Goal: Answer question/provide support

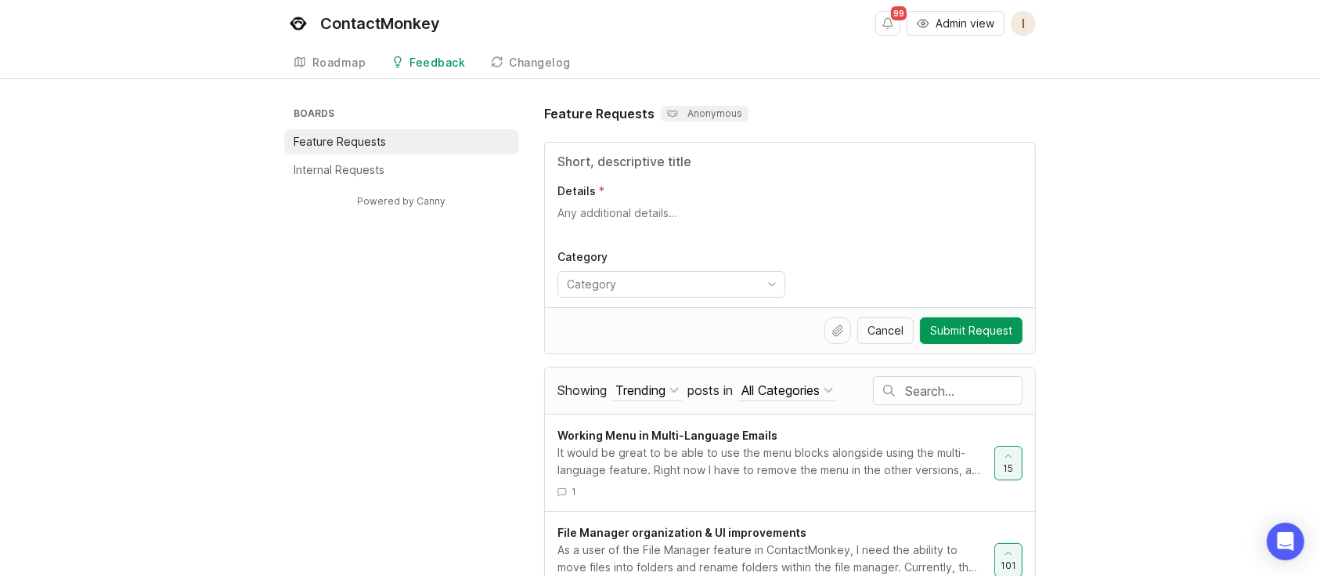
click at [933, 395] on input "text" at bounding box center [963, 390] width 117 height 17
type input "edit templates"
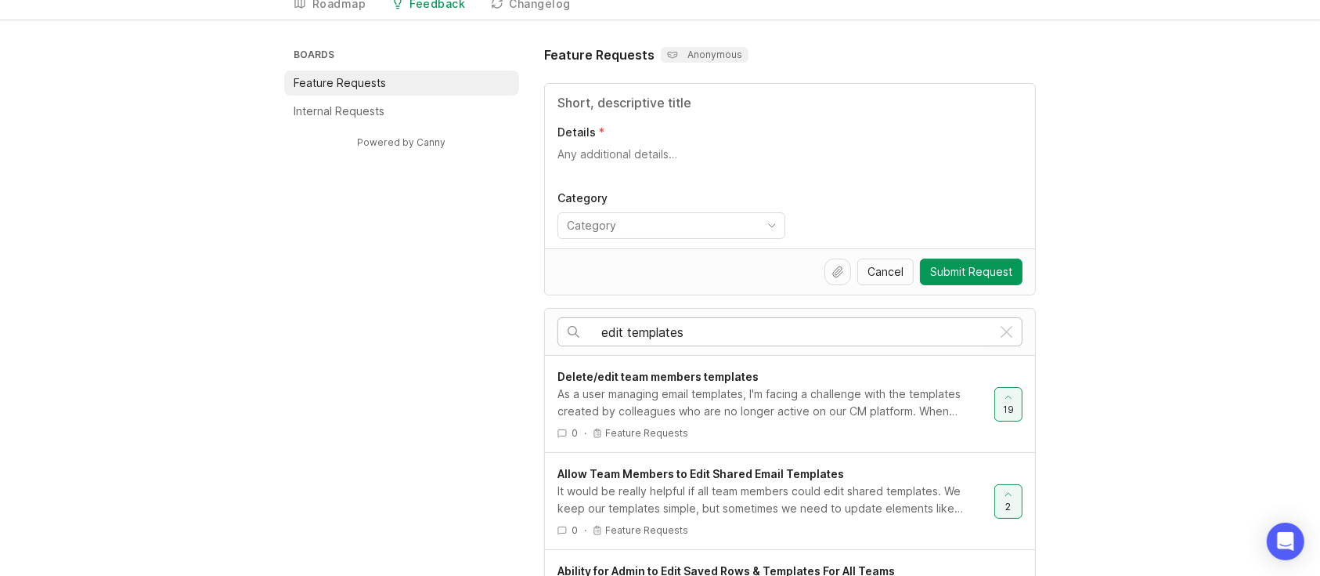
scroll to position [104, 0]
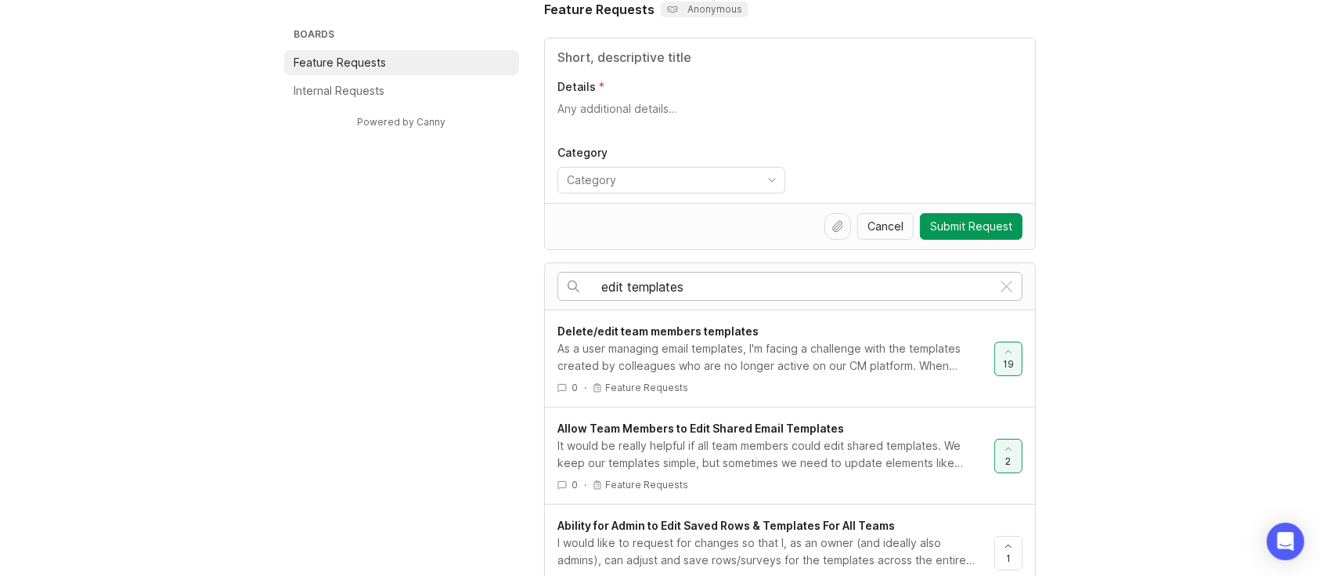
click at [783, 366] on div "As a user managing email templates, I'm facing a challenge with the templates c…" at bounding box center [770, 357] width 424 height 34
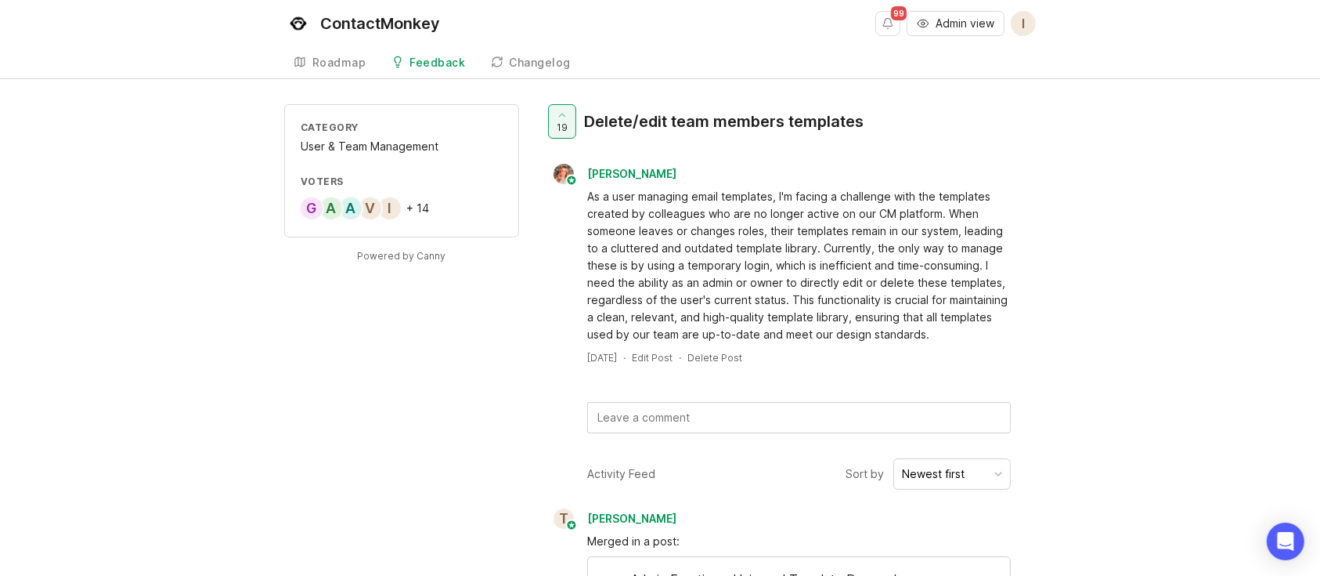
click at [356, 214] on div "A" at bounding box center [350, 208] width 25 height 25
drag, startPoint x: 883, startPoint y: 116, endPoint x: 587, endPoint y: 125, distance: 296.1
click at [587, 125] on div "19 Delete/edit team members templates" at bounding box center [790, 127] width 492 height 47
copy div "Delete/edit team members templates"
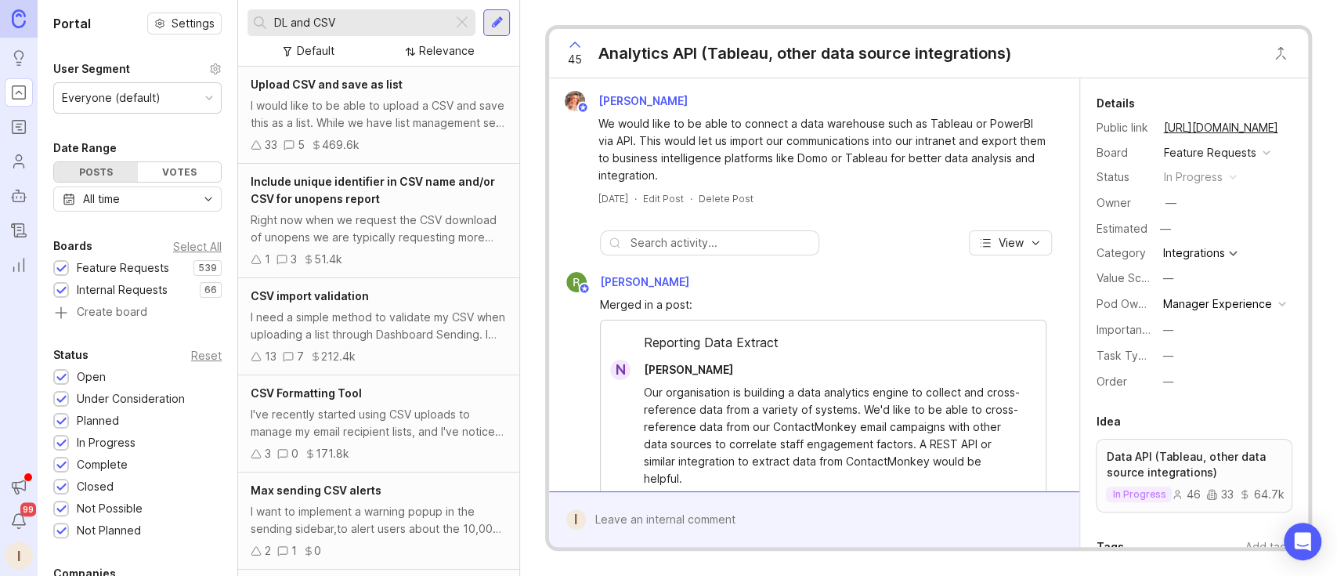
click at [381, 27] on input "DL and CSV" at bounding box center [360, 22] width 172 height 17
drag, startPoint x: 397, startPoint y: 20, endPoint x: 218, endPoint y: 20, distance: 178.5
click at [218, 20] on div "Portal Settings User Segment Everyone (default) Date Range Posts Votes All time…" at bounding box center [687, 288] width 1299 height 576
type input "edit template"
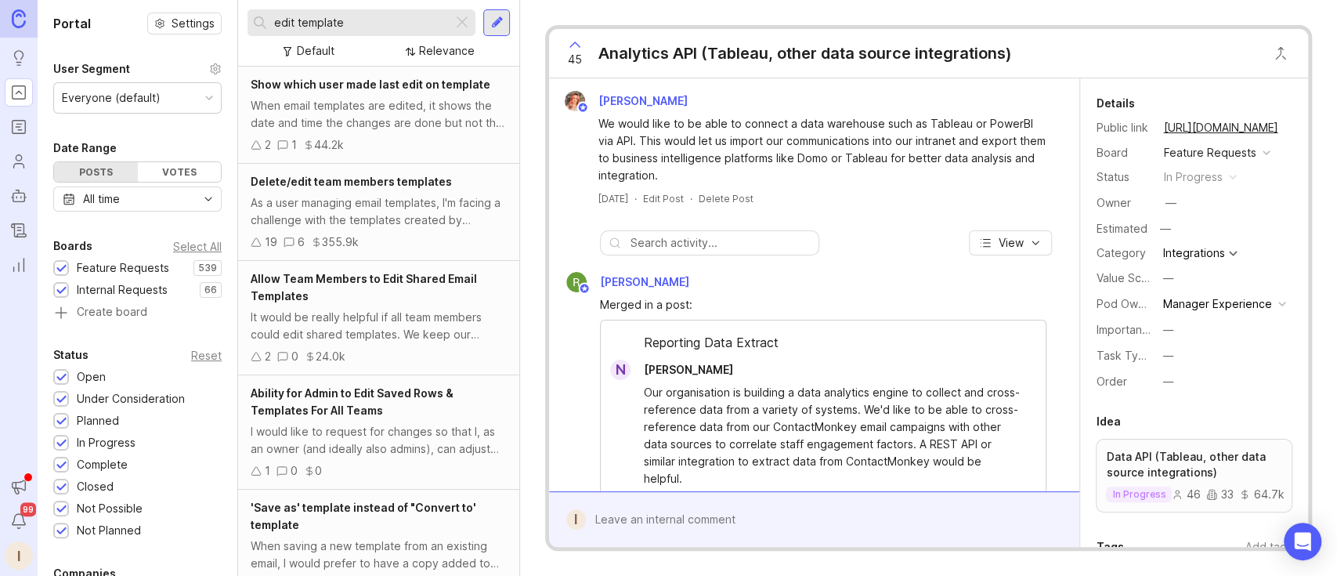
click at [374, 210] on div "As a user managing email templates, I'm facing a challenge with the templates c…" at bounding box center [379, 211] width 256 height 34
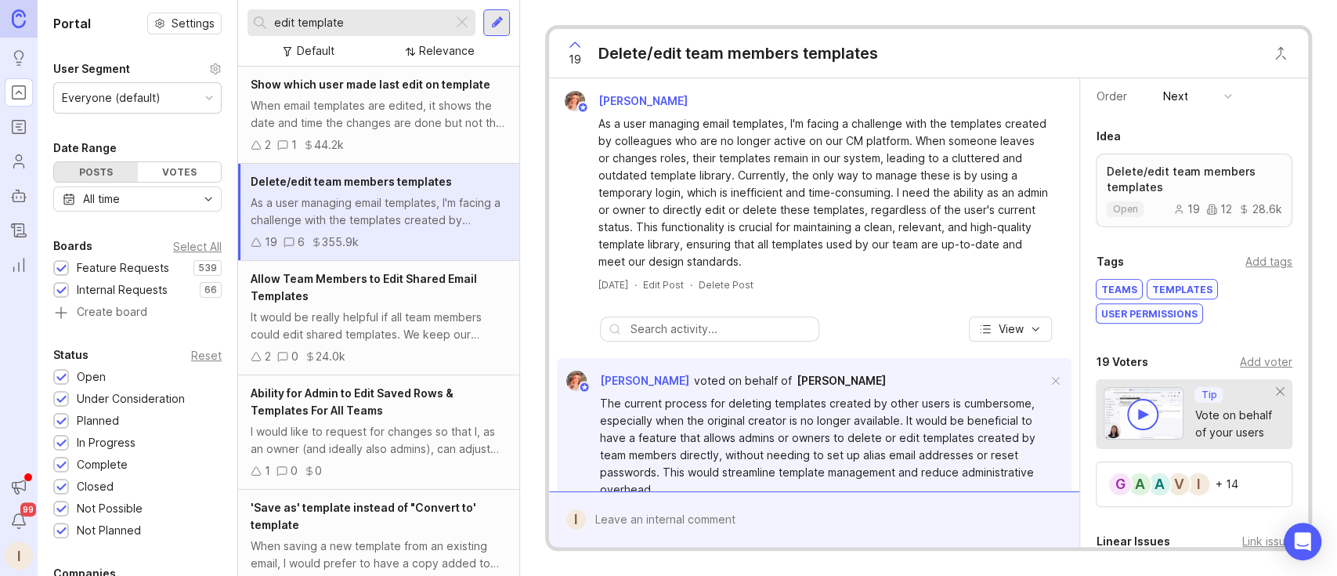
scroll to position [313, 0]
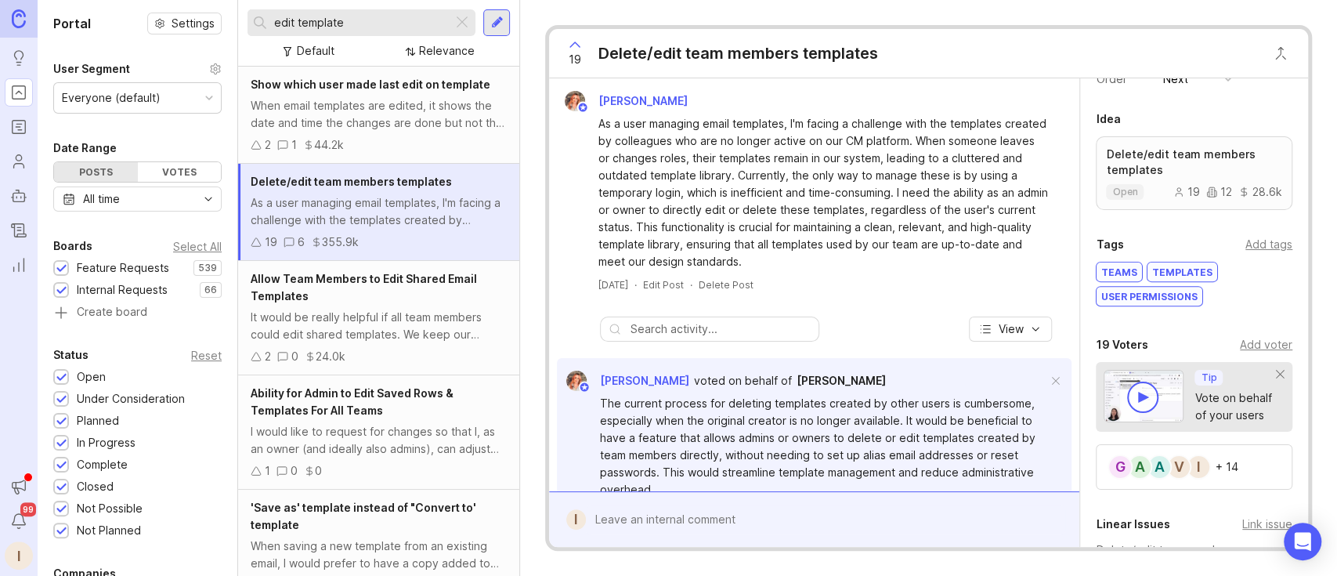
click at [1002, 344] on div "Add voter" at bounding box center [1266, 344] width 52 height 17
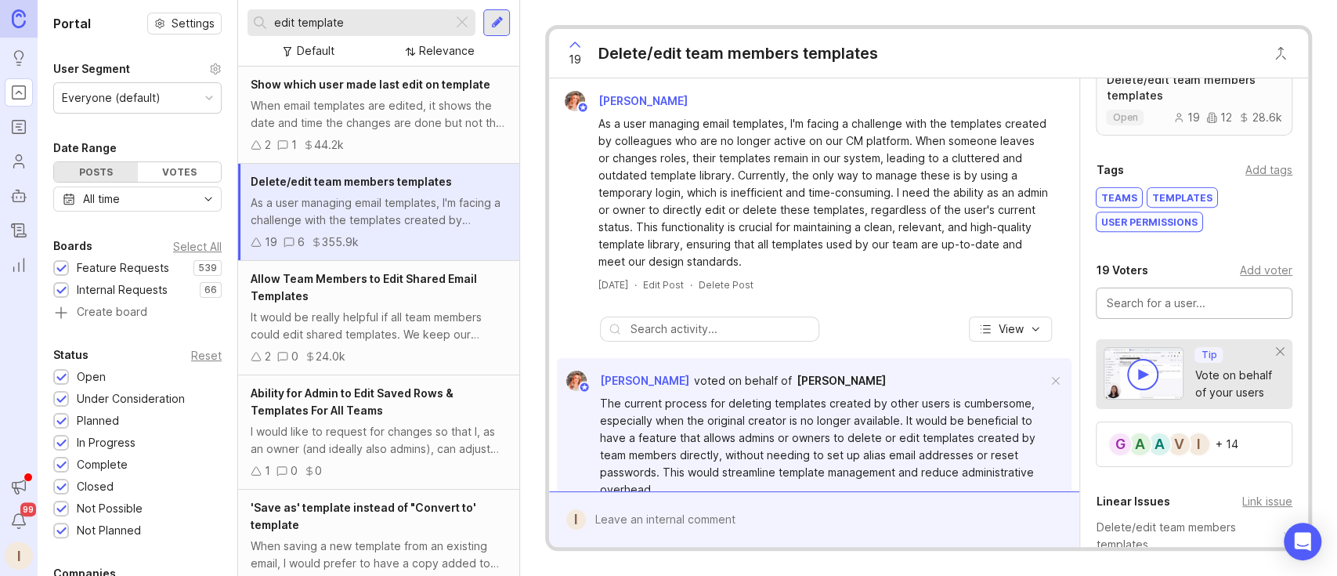
scroll to position [417, 0]
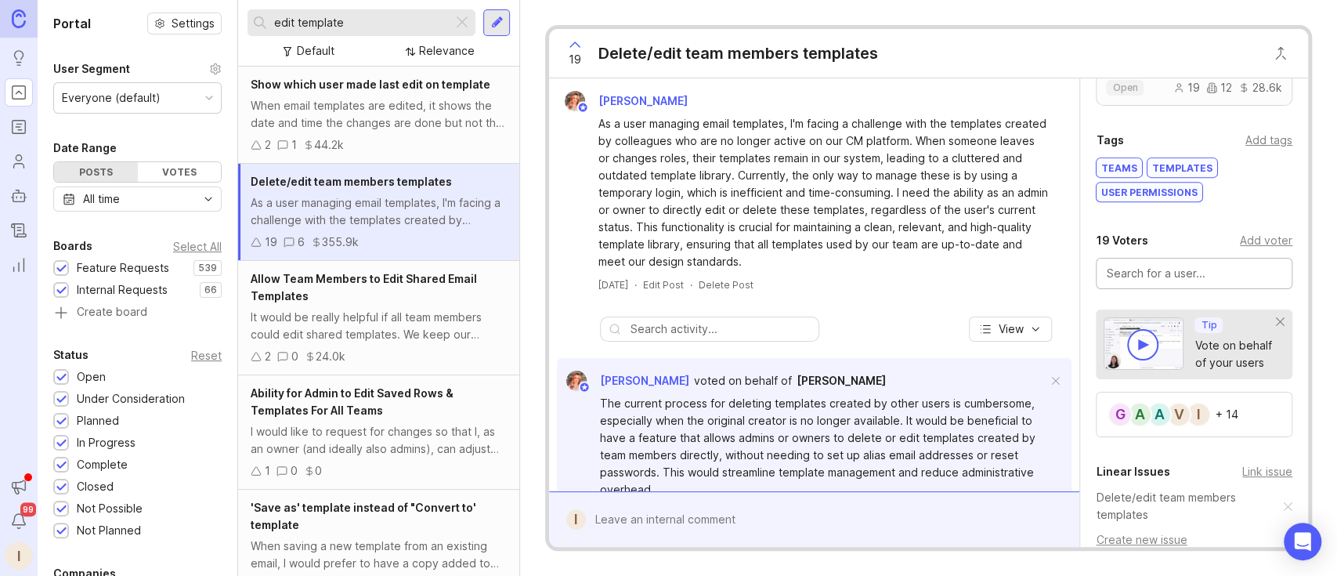
click at [1002, 424] on div "I" at bounding box center [1198, 414] width 25 height 25
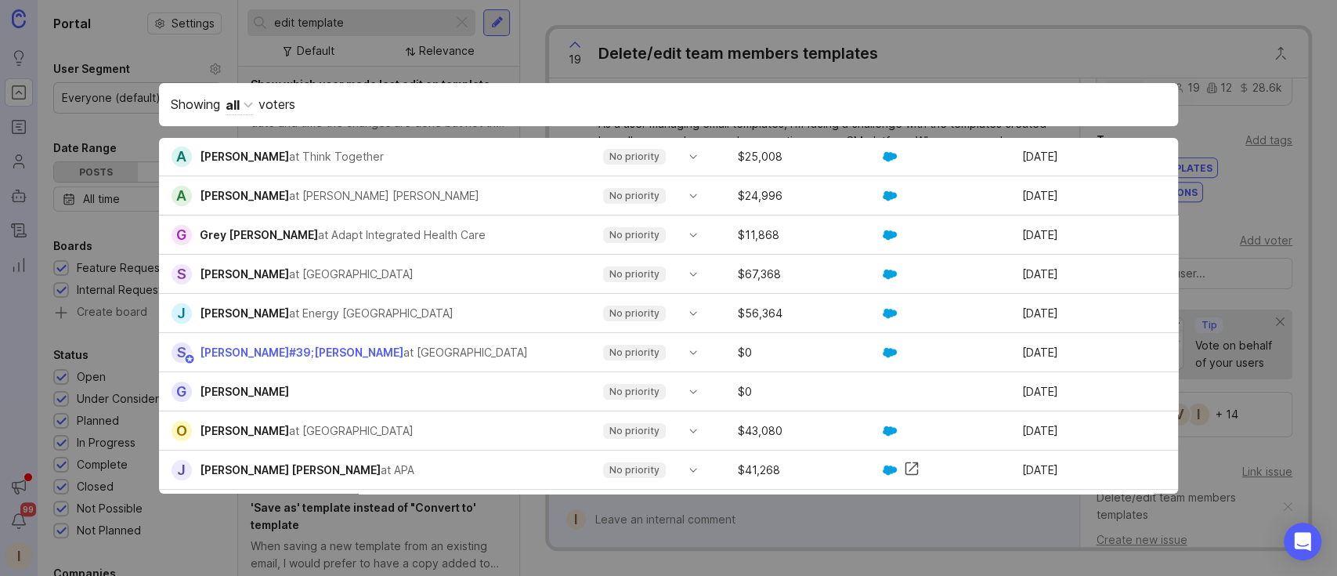
scroll to position [0, 0]
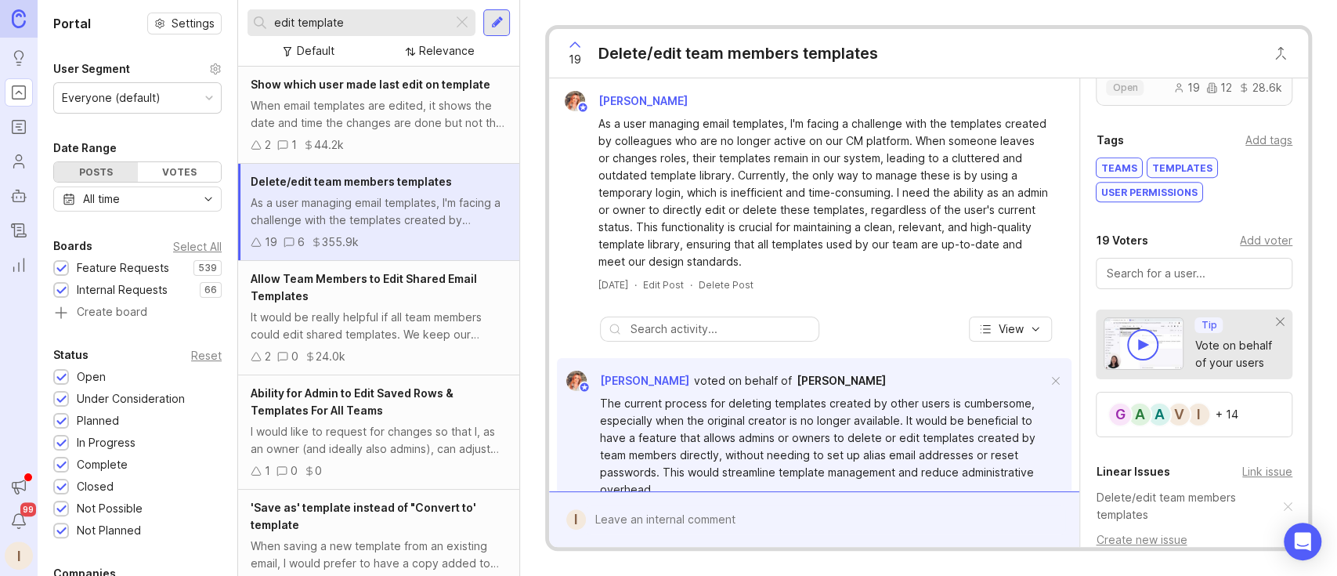
click at [1002, 234] on div "Add voter" at bounding box center [1266, 240] width 52 height 17
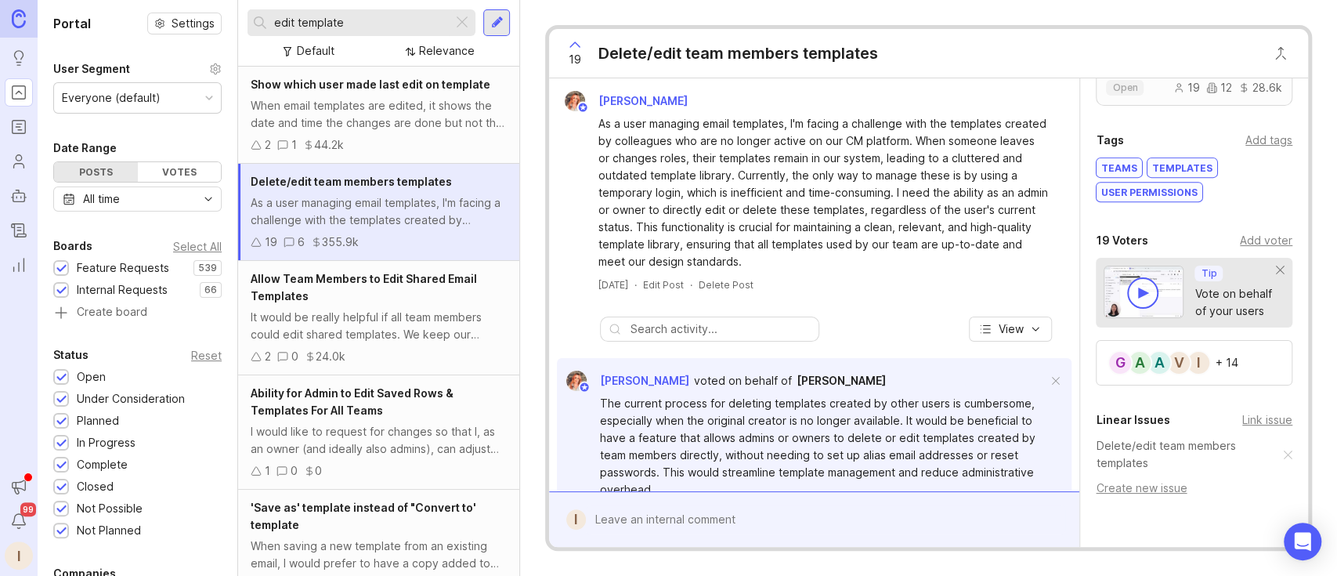
click at [1002, 226] on div "Details Public link [URL][DOMAIN_NAME] Board Feature Requests Status open Owner…" at bounding box center [1194, 149] width 228 height 977
click at [1002, 232] on div "Add voter" at bounding box center [1266, 240] width 52 height 17
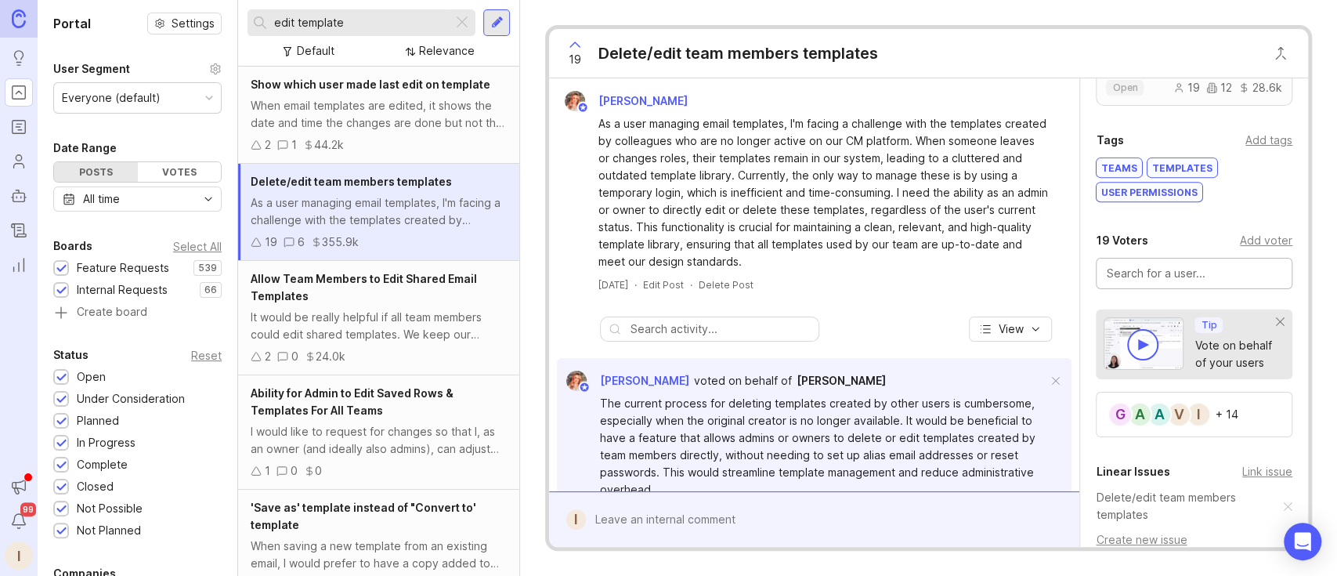
click at [1002, 265] on input "text" at bounding box center [1194, 273] width 176 height 17
type input "[PERSON_NAME]"
